Goal: Find specific page/section

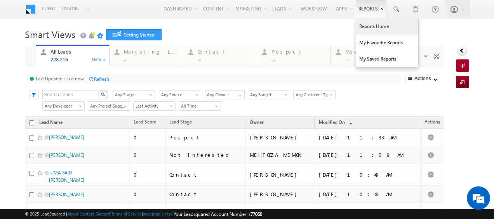
click at [369, 28] on link "Reports Home" at bounding box center [387, 26] width 62 height 16
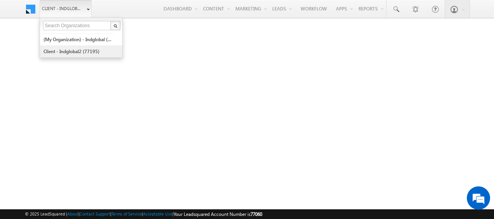
click at [79, 50] on link "Client - indglobal2 (77195)" at bounding box center [78, 51] width 71 height 12
